Goal: Find specific page/section: Find specific page/section

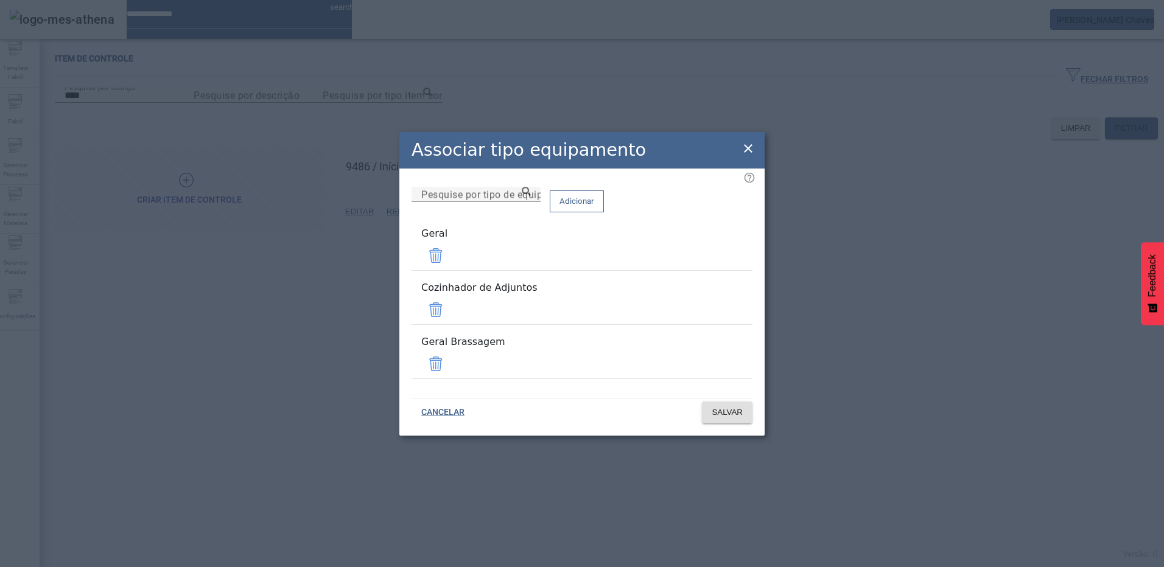
click at [747, 156] on icon at bounding box center [748, 148] width 15 height 15
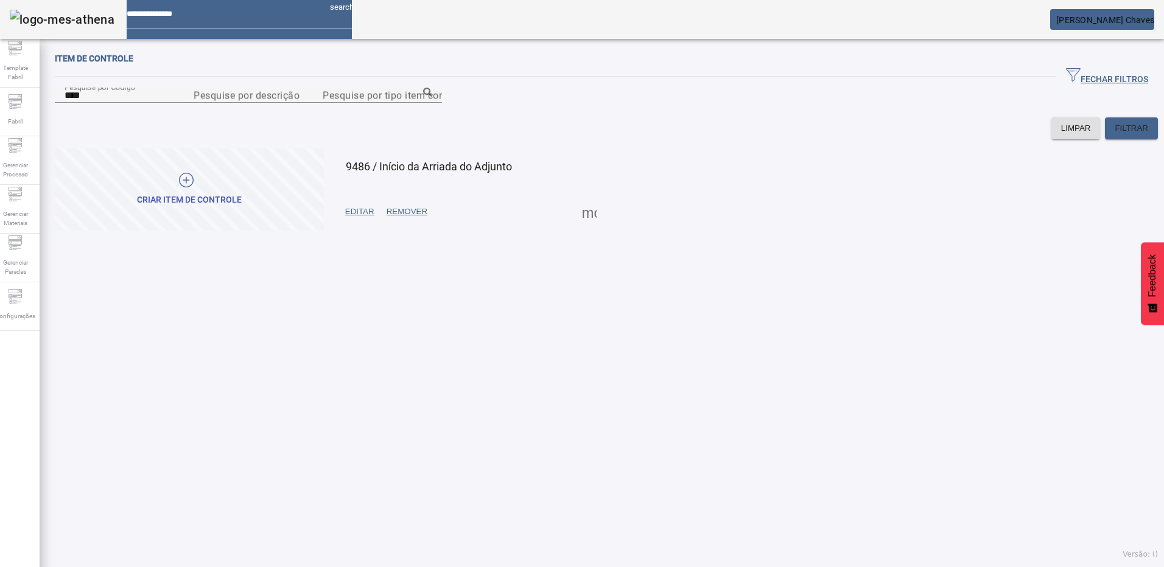
click at [456, 407] on div "Item de controle FECHAR FILTROS Pesquise por Código **** Pesquise por descrição…" at bounding box center [606, 306] width 1133 height 522
click at [12, 53] on icon at bounding box center [11, 52] width 2 height 2
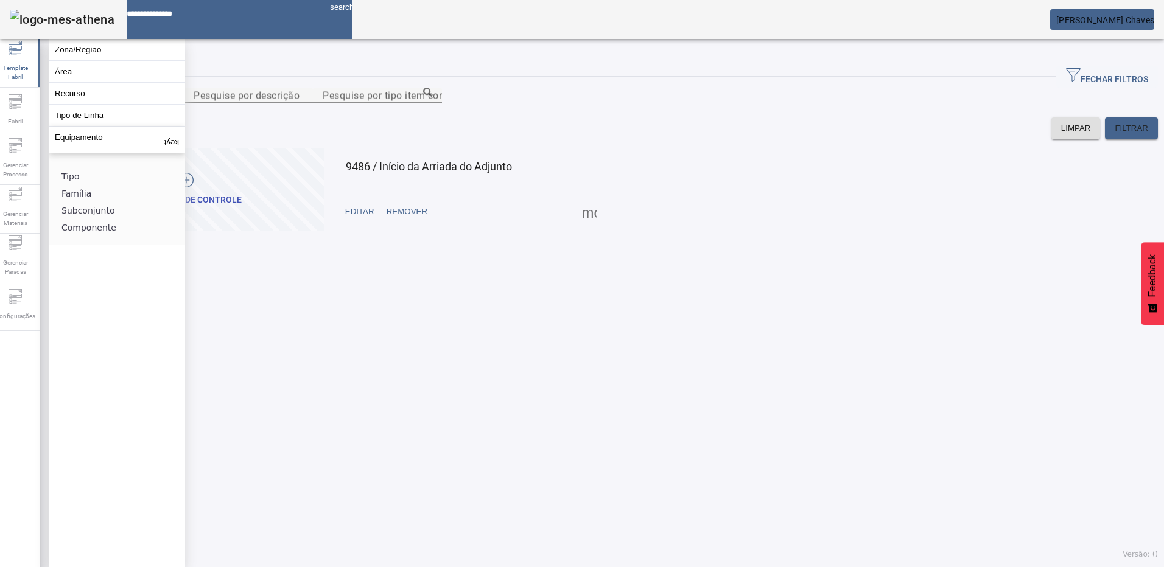
click at [415, 416] on div "Item de controle FECHAR FILTROS Pesquise por Código **** Pesquise por descrição…" at bounding box center [606, 306] width 1133 height 522
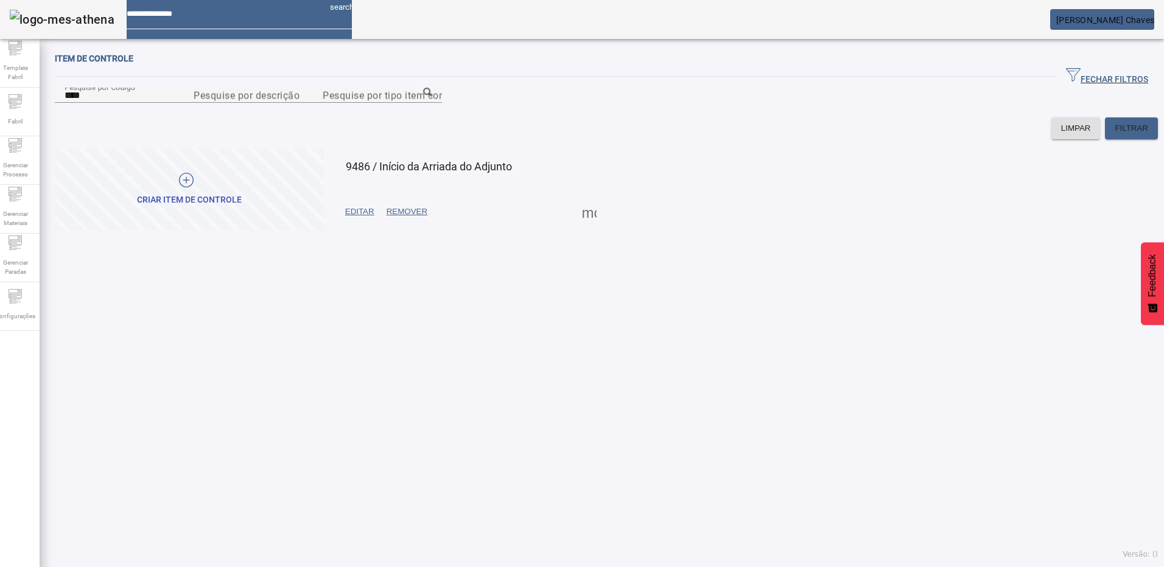
click at [581, 393] on div "Item de controle FECHAR FILTROS Pesquise por Código **** Pesquise por descrição…" at bounding box center [606, 306] width 1133 height 522
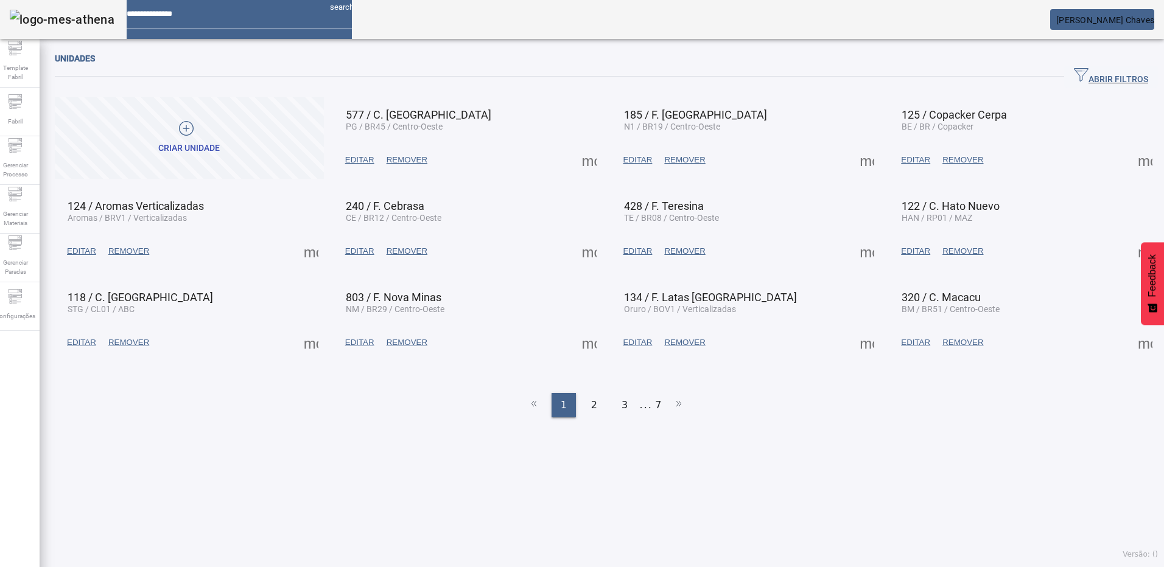
click at [1074, 72] on icon "button" at bounding box center [1081, 75] width 15 height 15
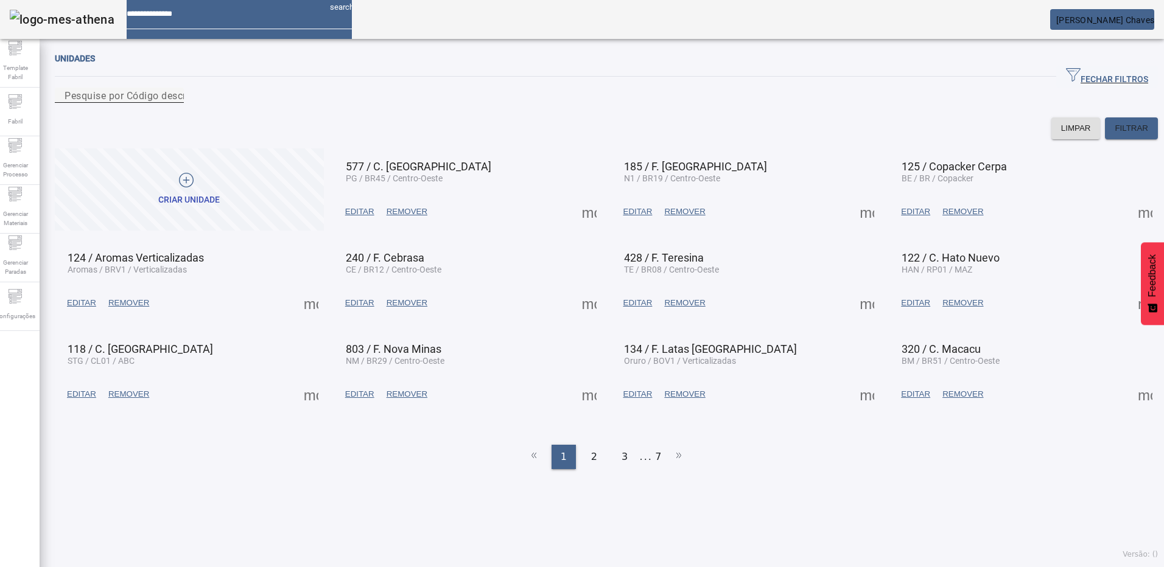
click at [174, 96] on div "Pesquise por Código descrição ou sigla" at bounding box center [120, 95] width 110 height 15
click at [174, 103] on input "Pesquise por Código descrição ou sigla" at bounding box center [120, 95] width 110 height 15
type input "******"
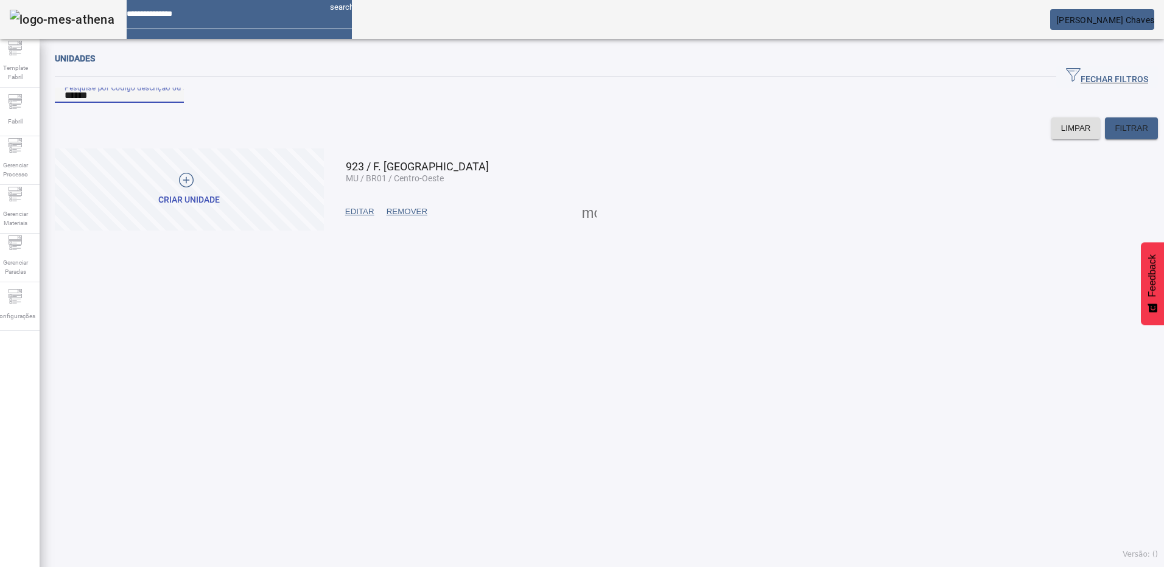
click at [582, 226] on span at bounding box center [589, 211] width 29 height 29
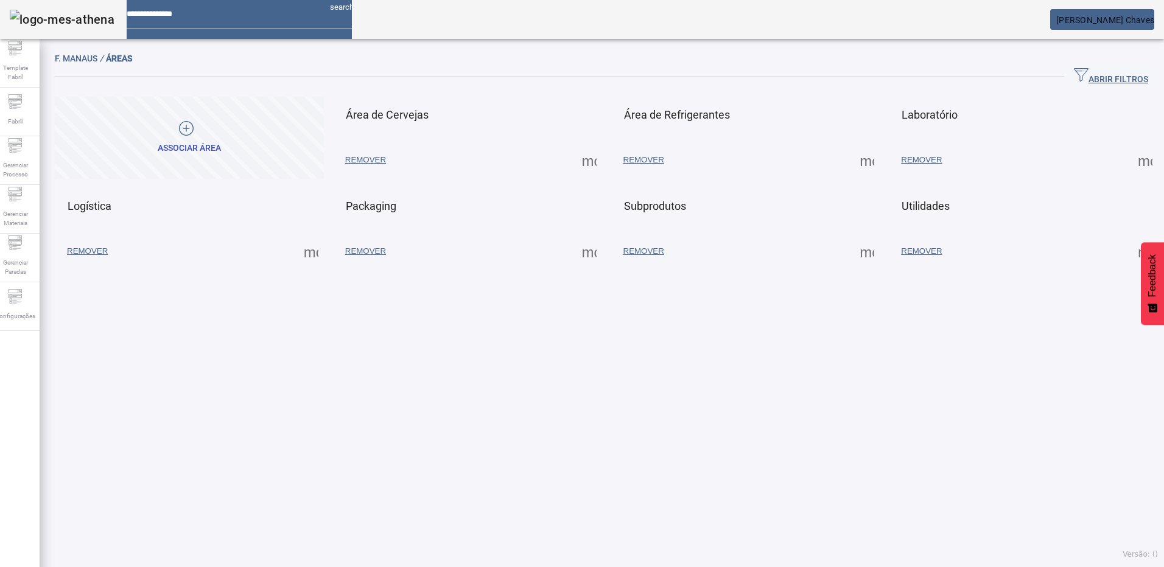
click at [583, 254] on span at bounding box center [589, 251] width 29 height 29
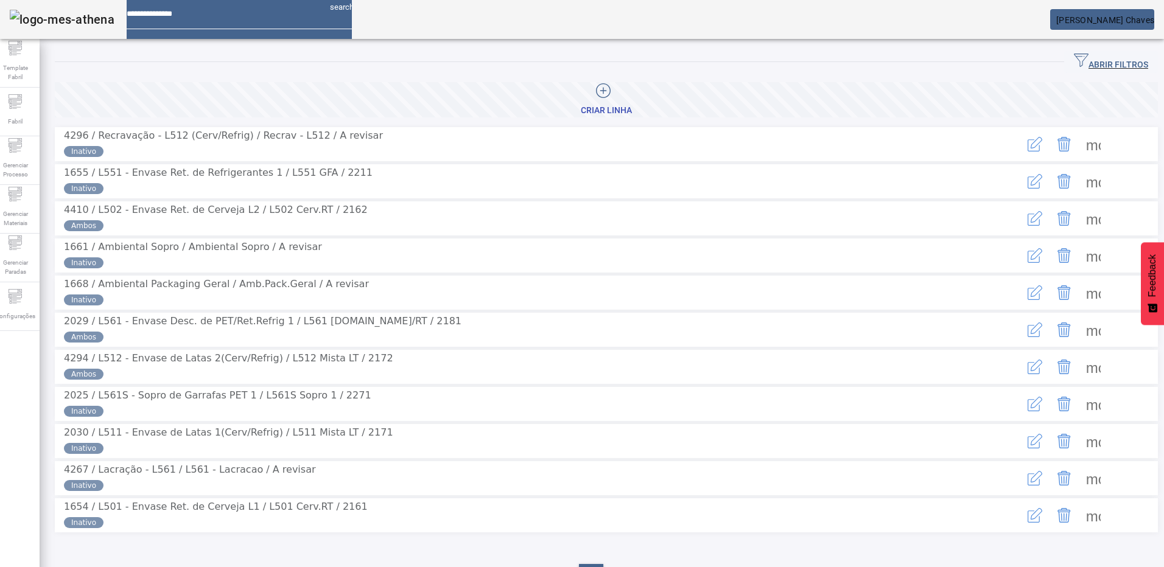
click at [1075, 60] on span "ABRIR FILTROS" at bounding box center [1111, 62] width 74 height 18
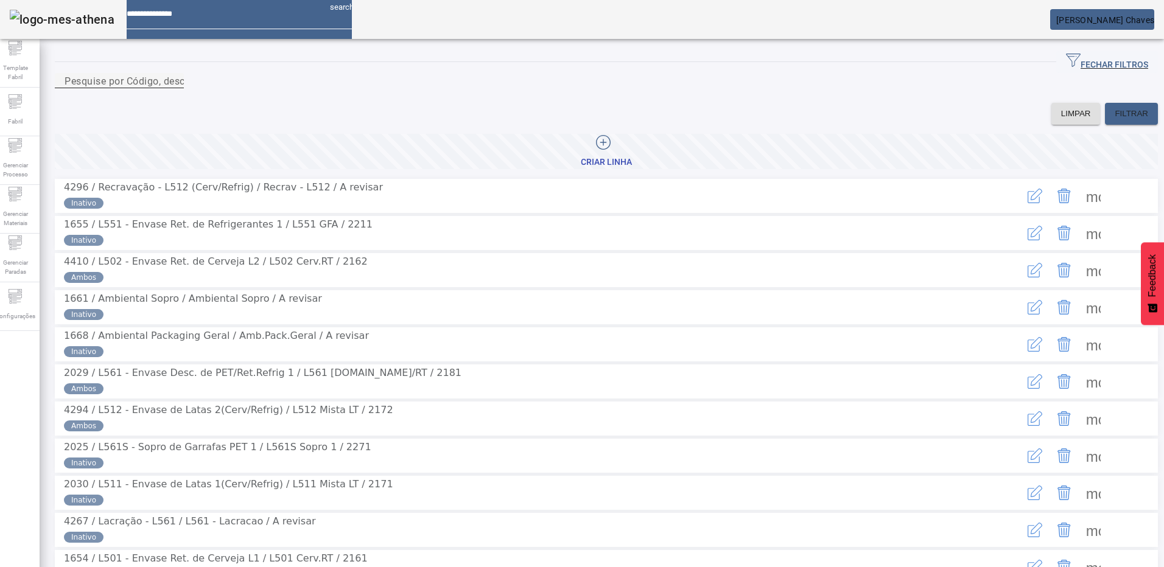
click at [213, 86] on mat-label "Pesquise por Código, descrição, descrição abreviada ou descrição SAP" at bounding box center [226, 81] width 323 height 12
click at [174, 88] on input "Pesquise por Código, descrição, descrição abreviada ou descrição SAP" at bounding box center [120, 81] width 110 height 15
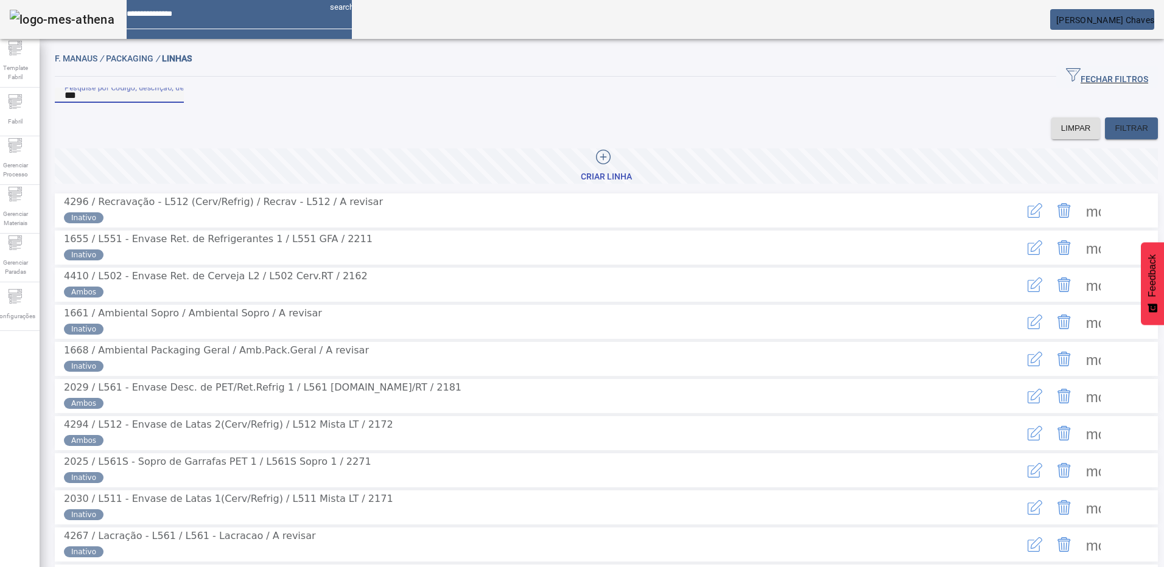
type input "***"
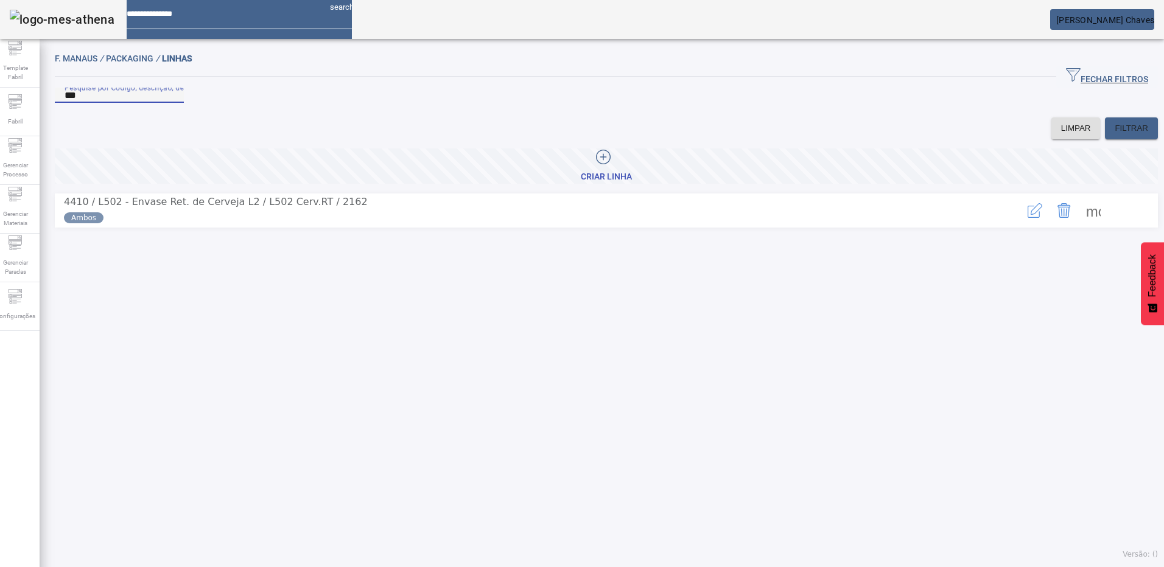
click at [1082, 225] on span at bounding box center [1092, 210] width 29 height 29
click at [1001, 567] on div at bounding box center [582, 567] width 1164 height 0
click at [1020, 225] on button "button" at bounding box center [1034, 210] width 29 height 29
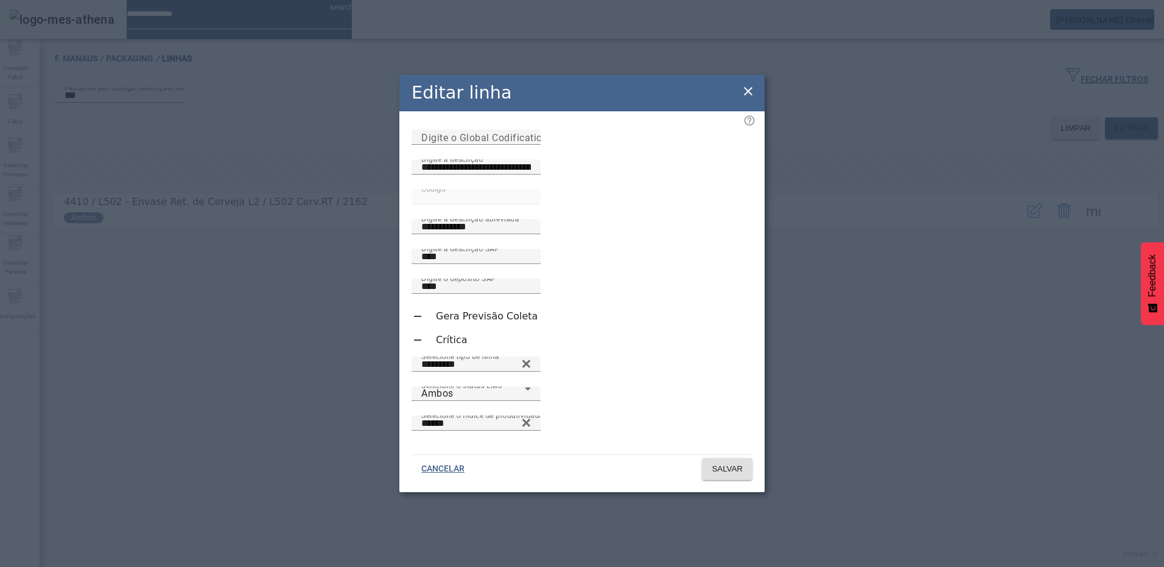
click at [750, 87] on icon at bounding box center [748, 91] width 9 height 9
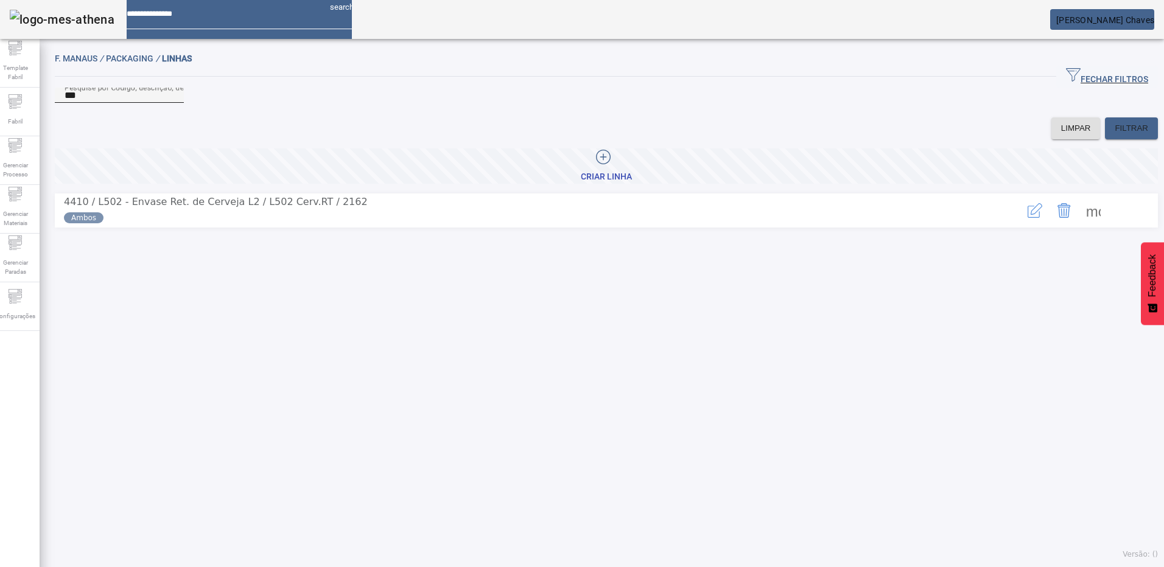
click at [152, 103] on input "***" at bounding box center [120, 95] width 110 height 15
click at [1027, 218] on icon "button" at bounding box center [1034, 210] width 15 height 15
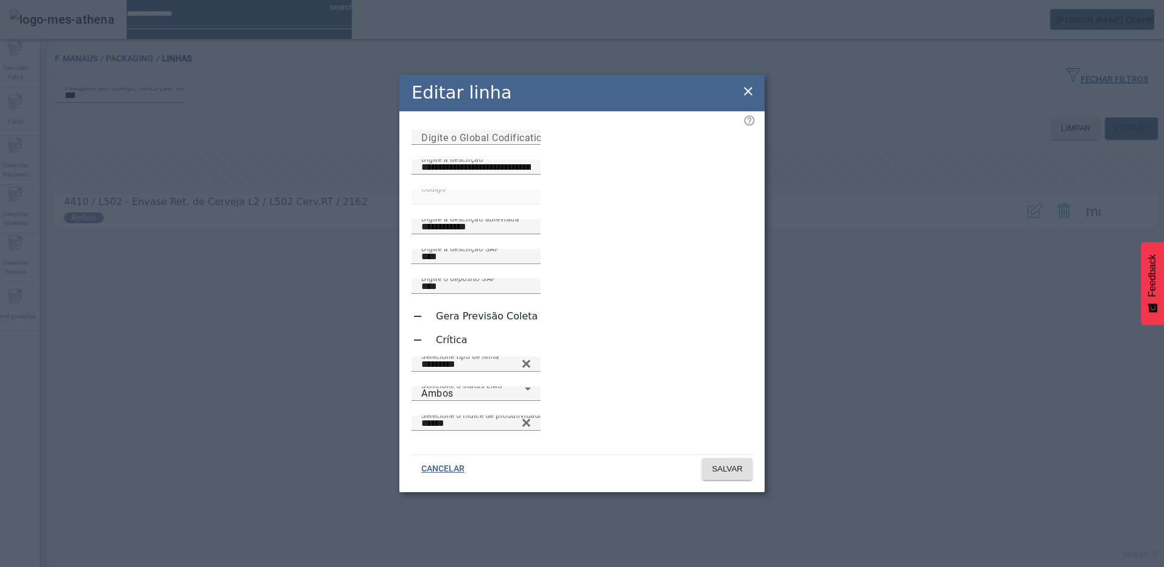
click at [749, 84] on icon at bounding box center [748, 91] width 15 height 15
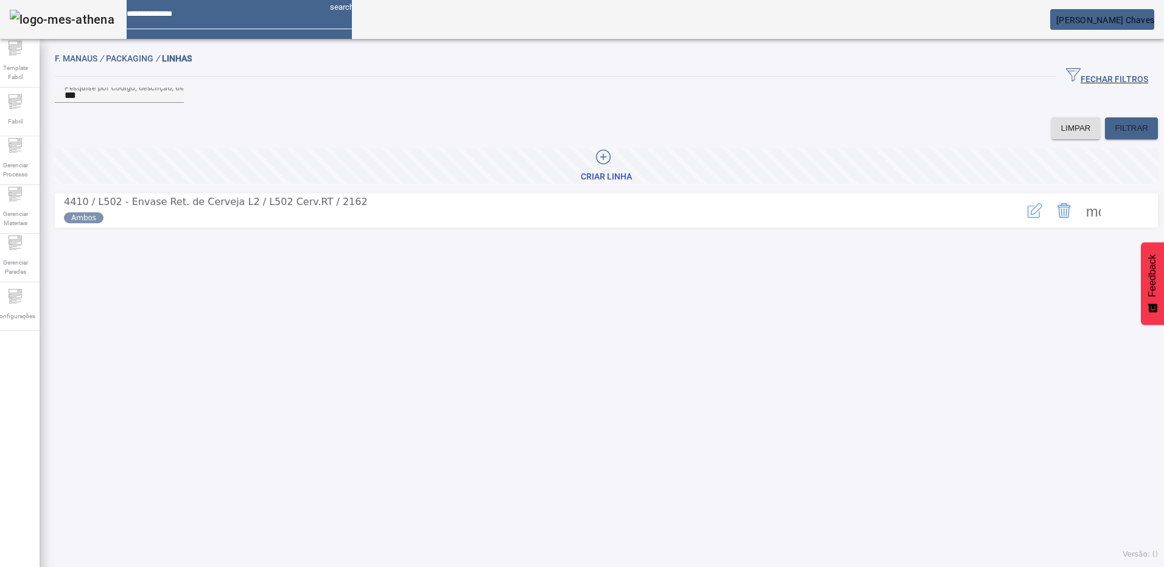
drag, startPoint x: 465, startPoint y: 431, endPoint x: 470, endPoint y: 425, distance: 7.8
click at [465, 431] on div "F. Manaus / Packaging / LINHAS FECHAR FILTROS Pesquise por Código, descrição, d…" at bounding box center [606, 306] width 1133 height 522
click at [26, 309] on span "Configurações" at bounding box center [14, 316] width 47 height 16
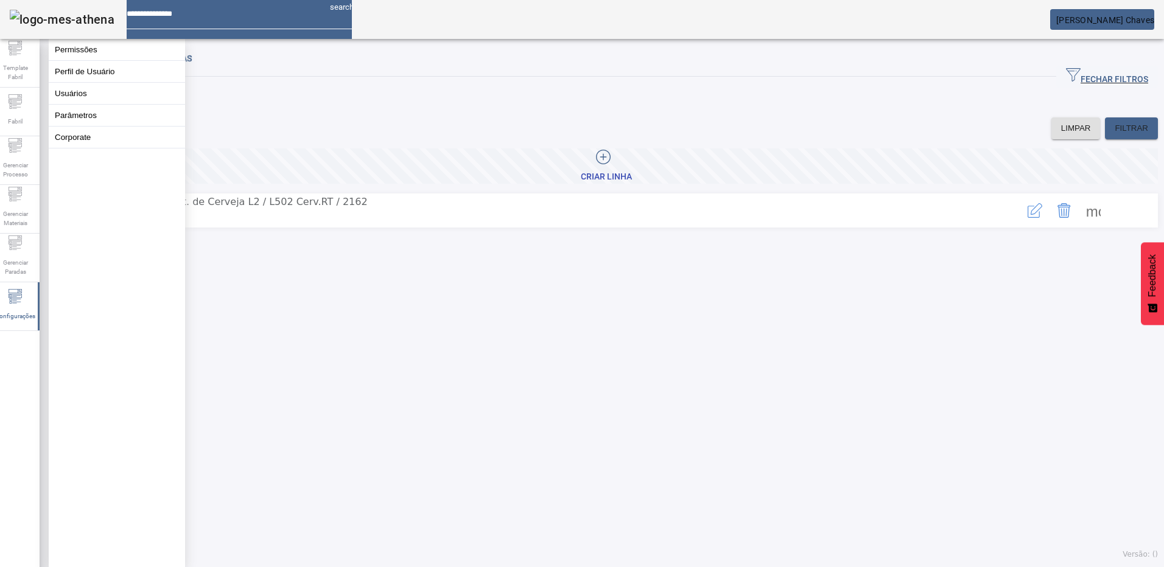
drag, startPoint x: 309, startPoint y: 315, endPoint x: 182, endPoint y: 275, distance: 132.8
click at [307, 315] on div "F. Manaus / Packaging / LINHAS FECHAR FILTROS Pesquise por Código, descrição, d…" at bounding box center [606, 306] width 1133 height 522
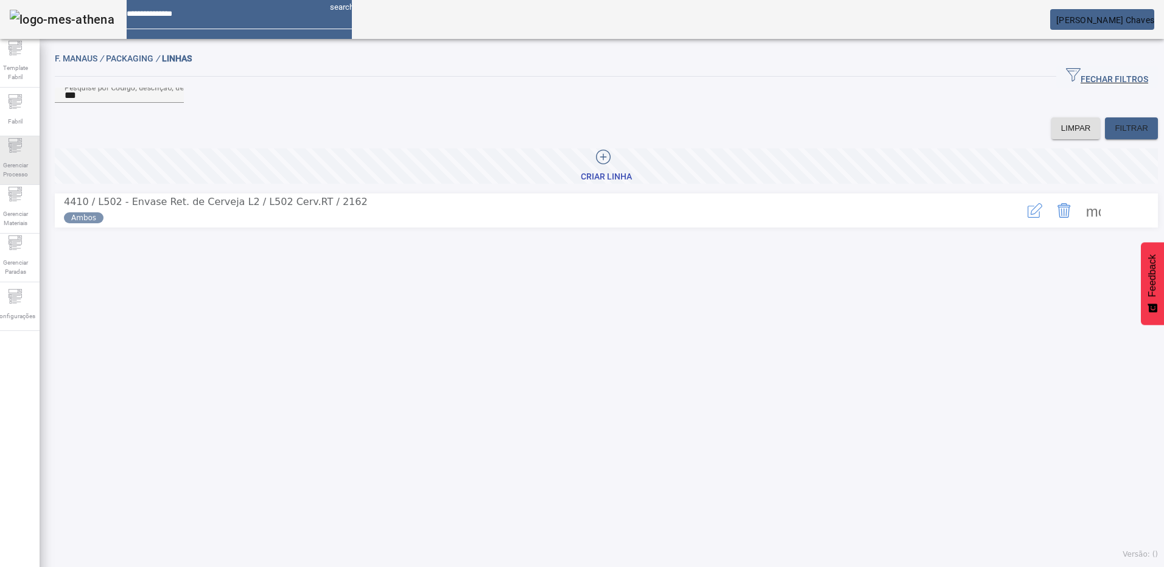
click at [32, 169] on span "Gerenciar Processo" at bounding box center [15, 170] width 37 height 26
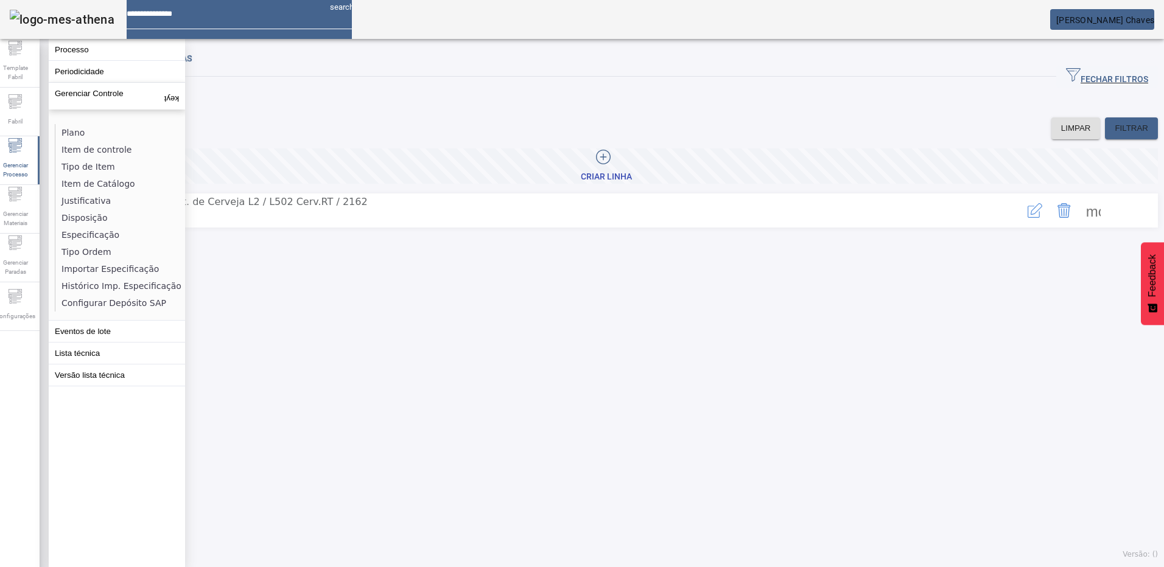
click at [323, 350] on div "F. Manaus / Packaging / LINHAS FECHAR FILTROS Pesquise por Código, descrição, d…" at bounding box center [606, 306] width 1133 height 522
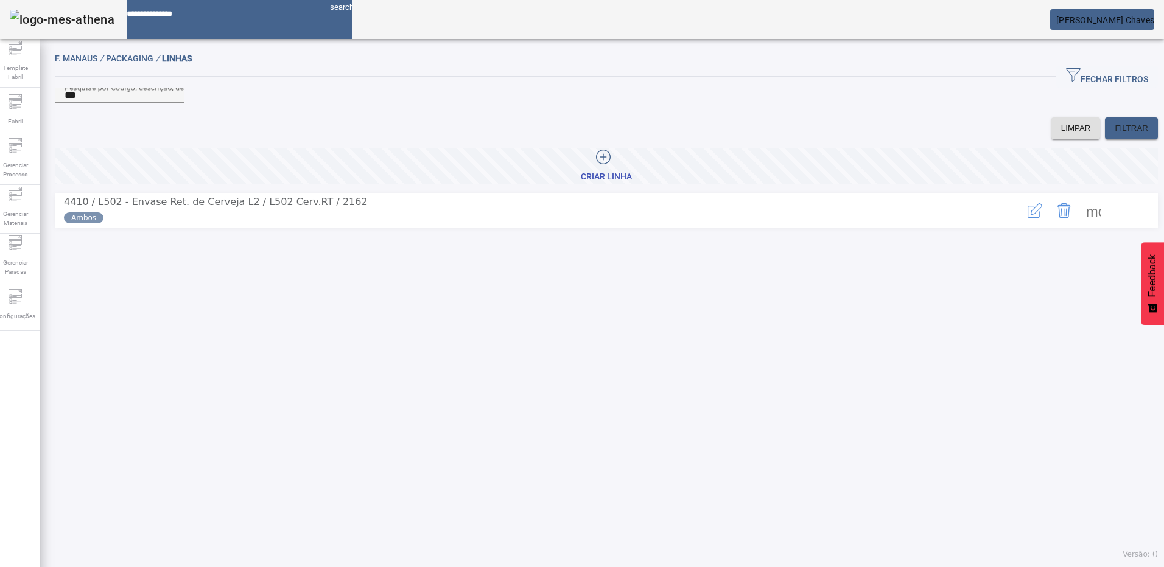
click at [237, 19] on input at bounding box center [224, 9] width 194 height 19
type input "*"
click at [547, 372] on div "F. Manaus / Packaging / LINHAS FECHAR FILTROS Pesquise por Código, descrição, d…" at bounding box center [606, 306] width 1133 height 522
click at [579, 397] on div "F. Manaus / Packaging / LINHAS FECHAR FILTROS Pesquise por Código, descrição, d…" at bounding box center [606, 306] width 1133 height 522
click at [467, 410] on div "F. Manaus / Packaging / LINHAS FECHAR FILTROS Pesquise por Código, descrição, d…" at bounding box center [606, 306] width 1133 height 522
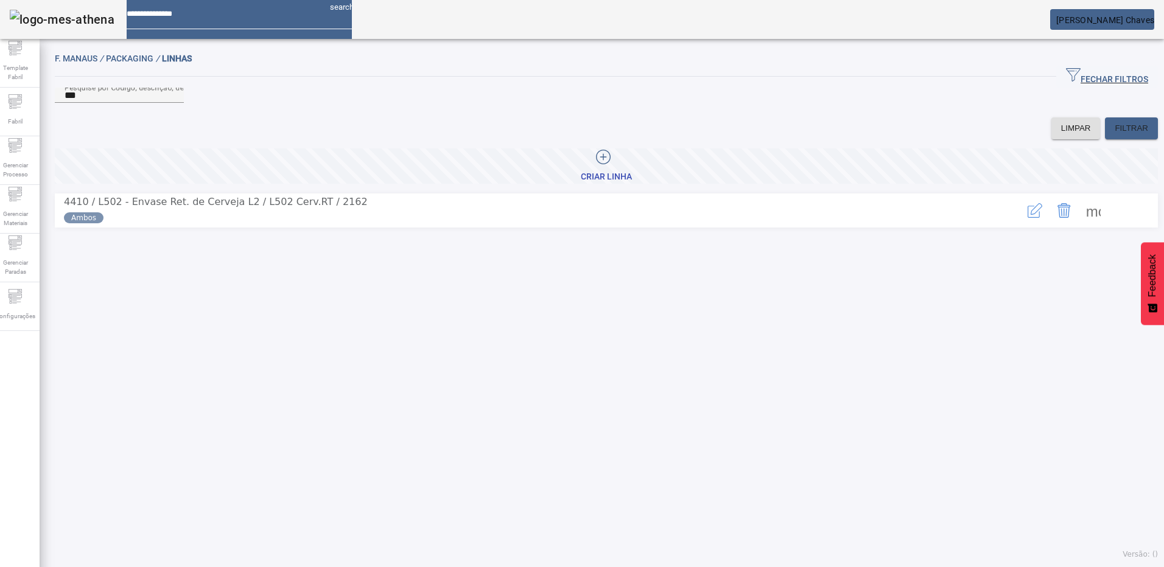
click at [505, 337] on div "F. Manaus / Packaging / LINHAS FECHAR FILTROS Pesquise por Código, descrição, d…" at bounding box center [606, 306] width 1133 height 522
